Goal: Navigation & Orientation: Find specific page/section

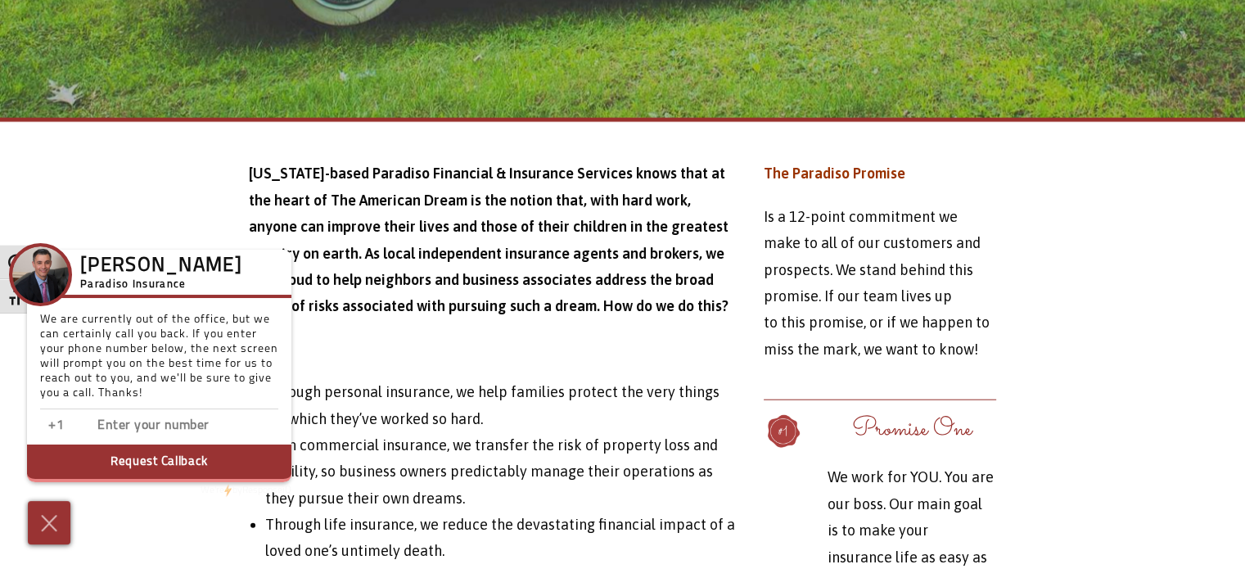
scroll to position [4013, 0]
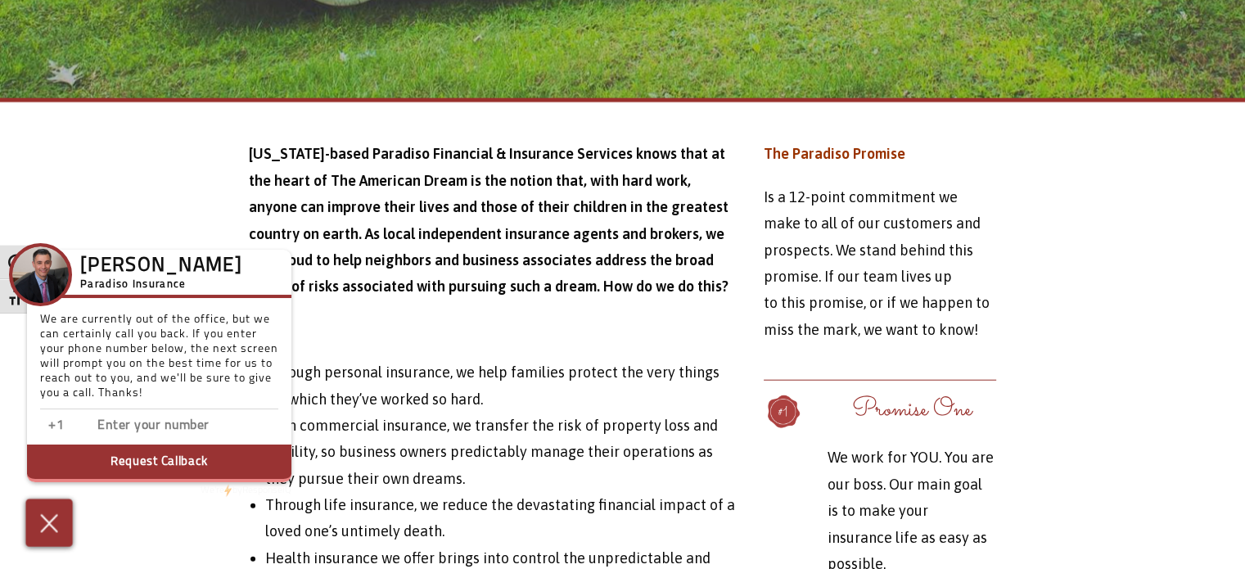
click at [56, 526] on img at bounding box center [49, 522] width 27 height 29
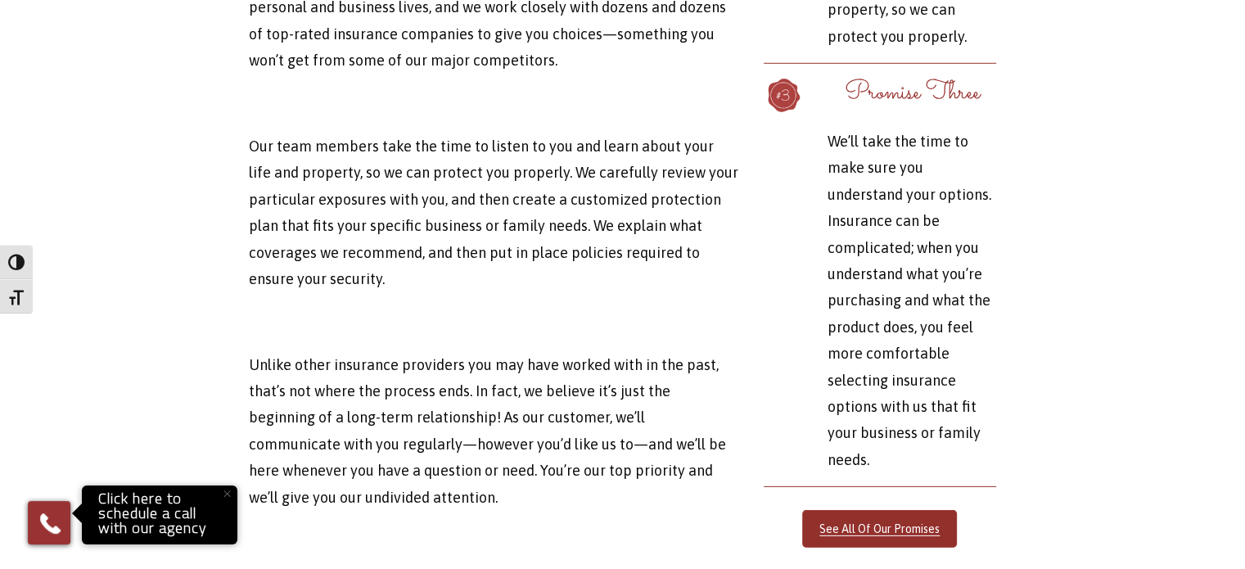
scroll to position [4844, 0]
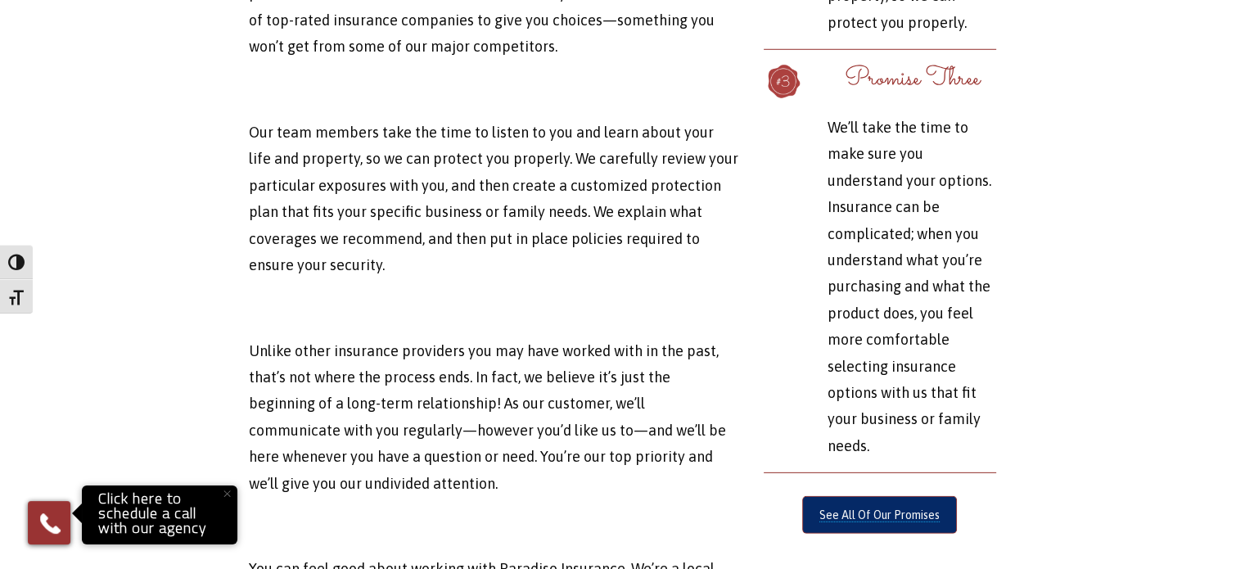
click at [901, 496] on link "See All Of Our Promises" at bounding box center [879, 515] width 155 height 38
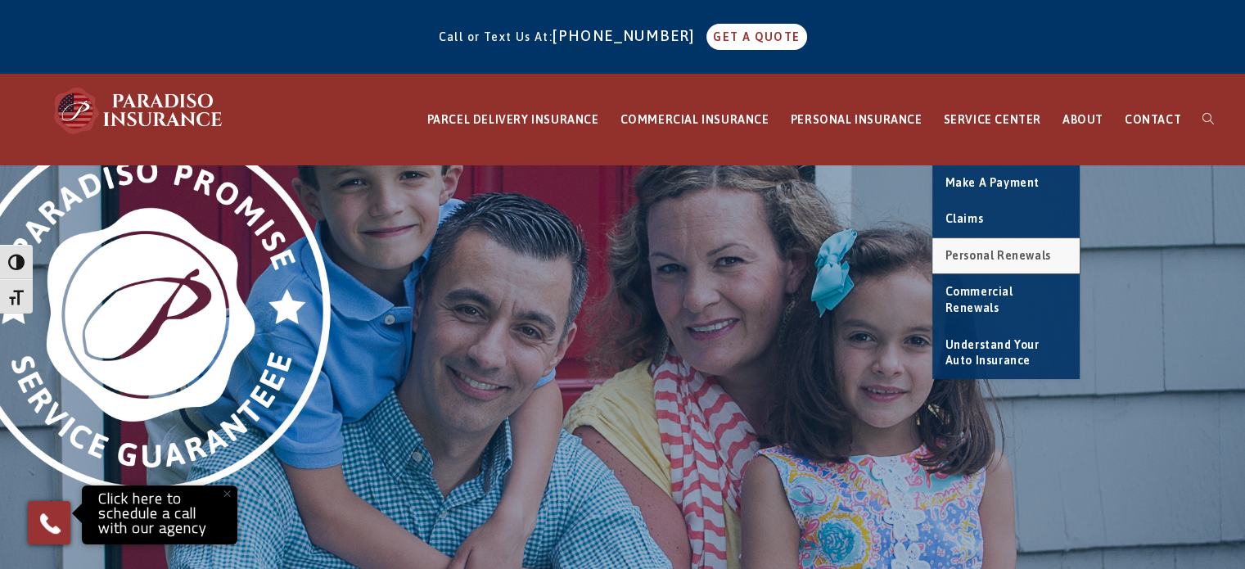
click at [1012, 251] on span "Personal Renewals" at bounding box center [998, 255] width 106 height 13
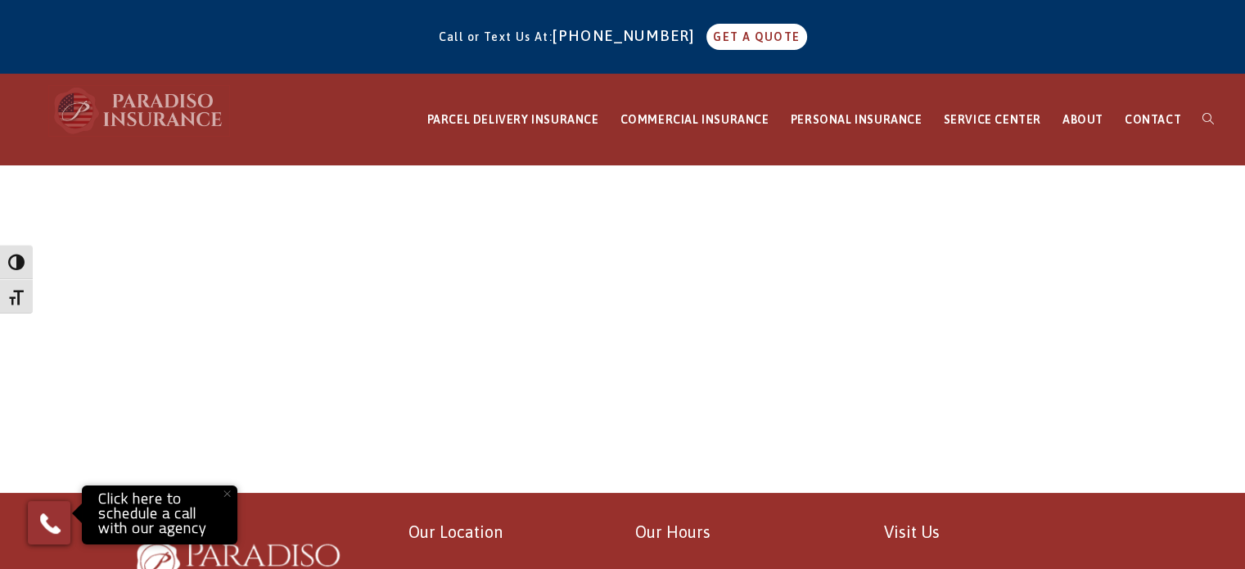
click at [136, 109] on img at bounding box center [139, 110] width 180 height 49
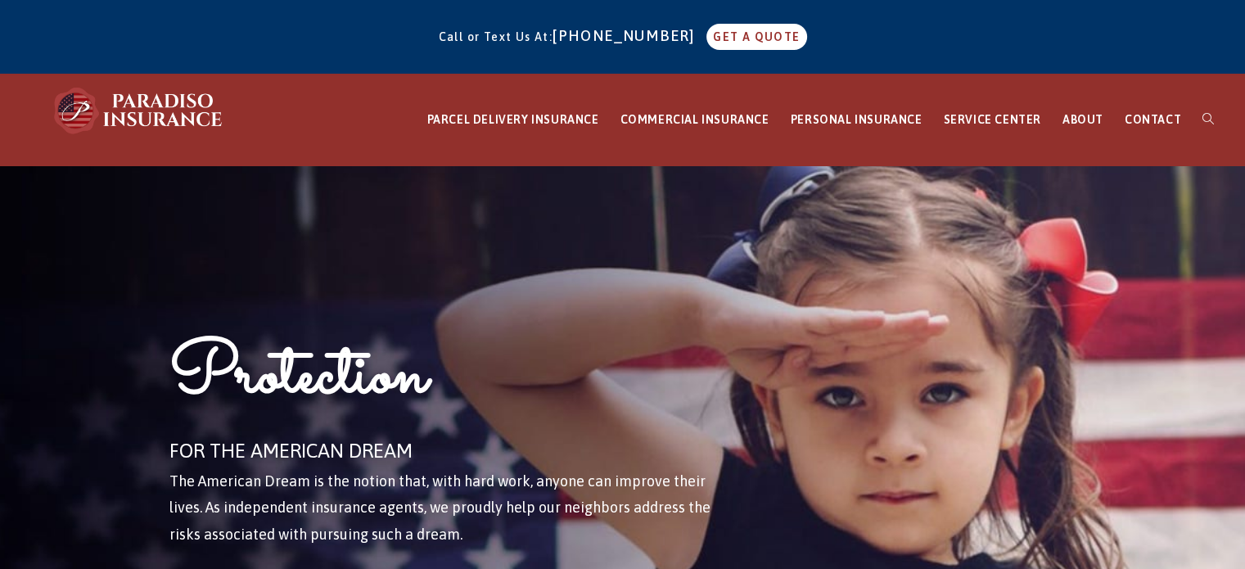
scroll to position [36299, 0]
